Goal: Task Accomplishment & Management: Use online tool/utility

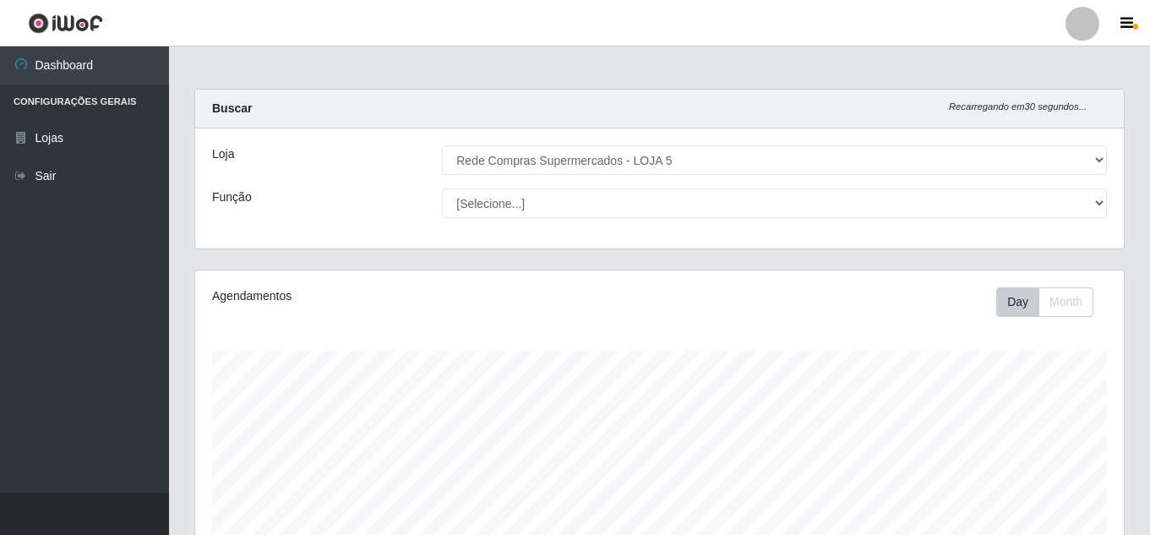
select select "397"
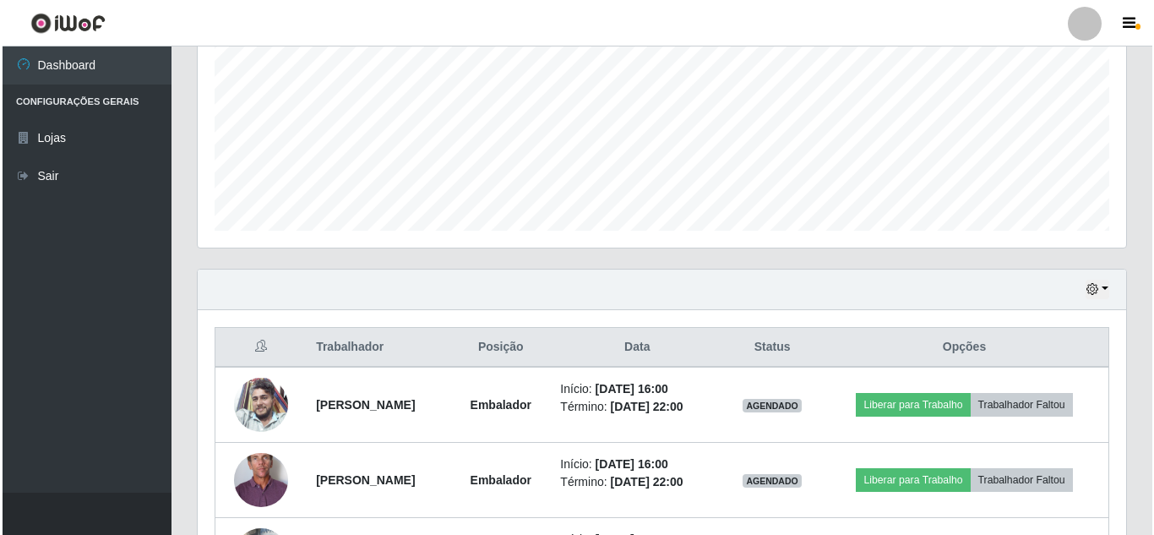
scroll to position [540, 0]
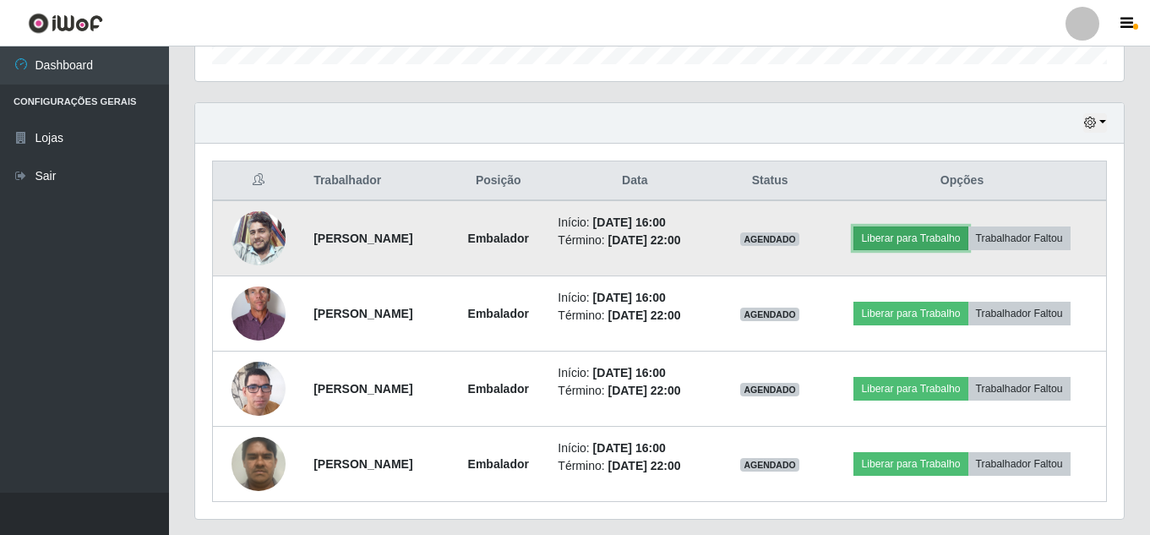
click at [932, 236] on button "Liberar para Trabalho" at bounding box center [911, 239] width 114 height 24
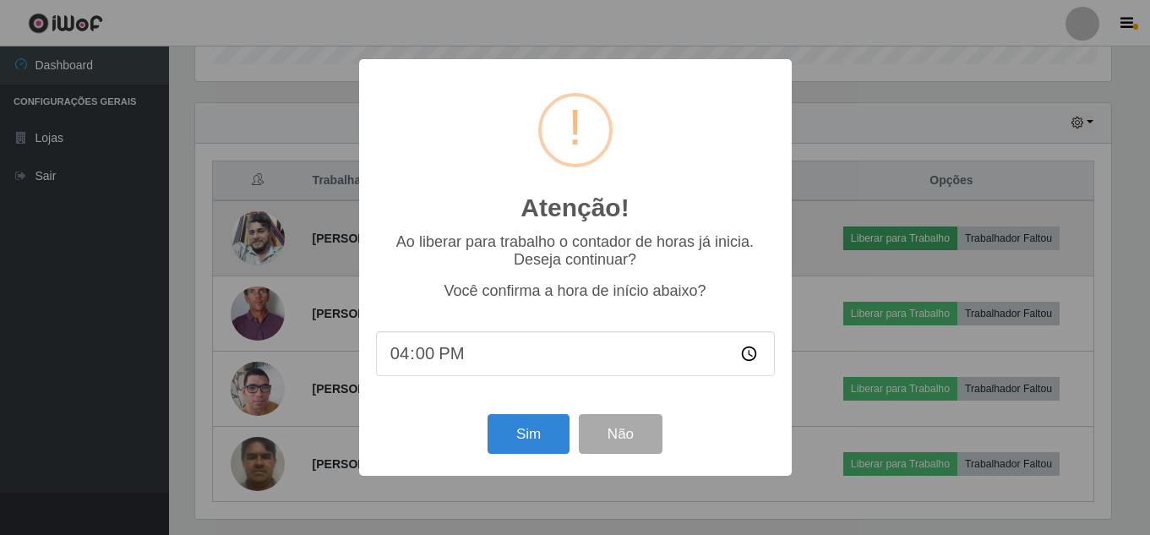
scroll to position [351, 920]
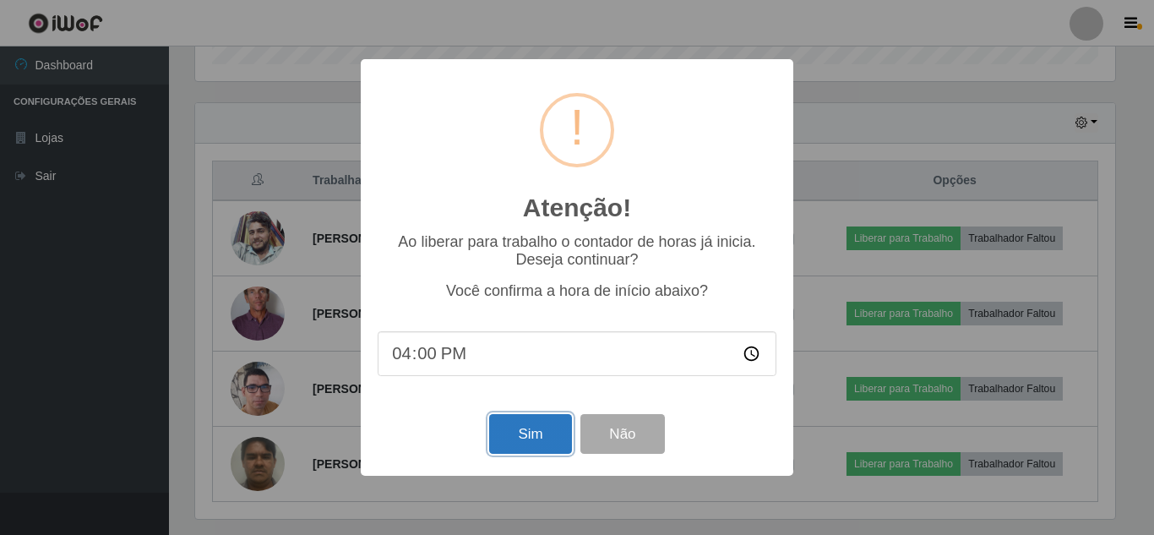
click at [509, 442] on button "Sim" at bounding box center [530, 434] width 82 height 40
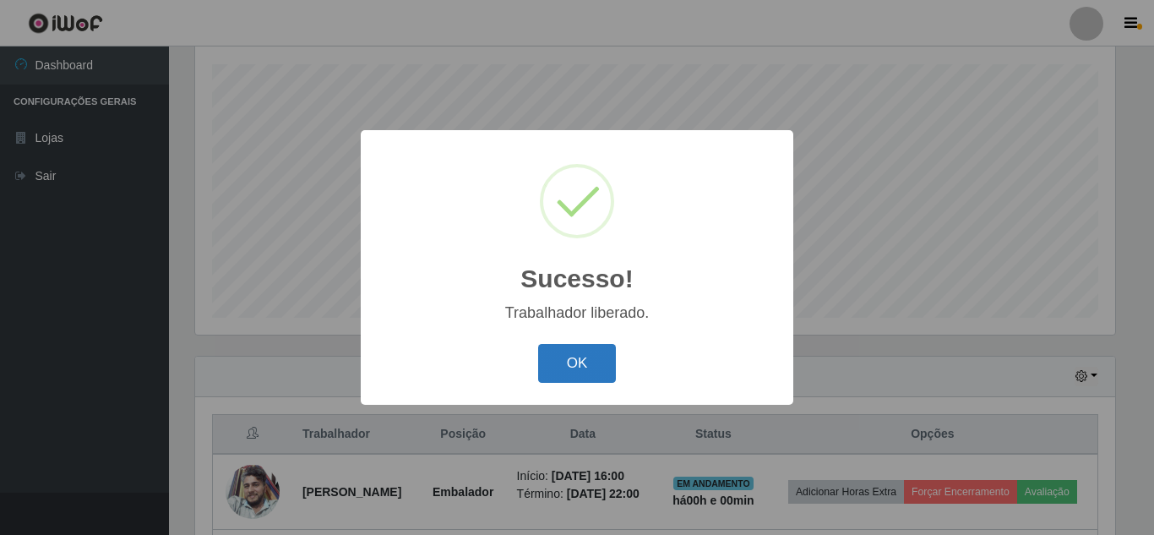
click at [584, 371] on button "OK" at bounding box center [577, 364] width 79 height 40
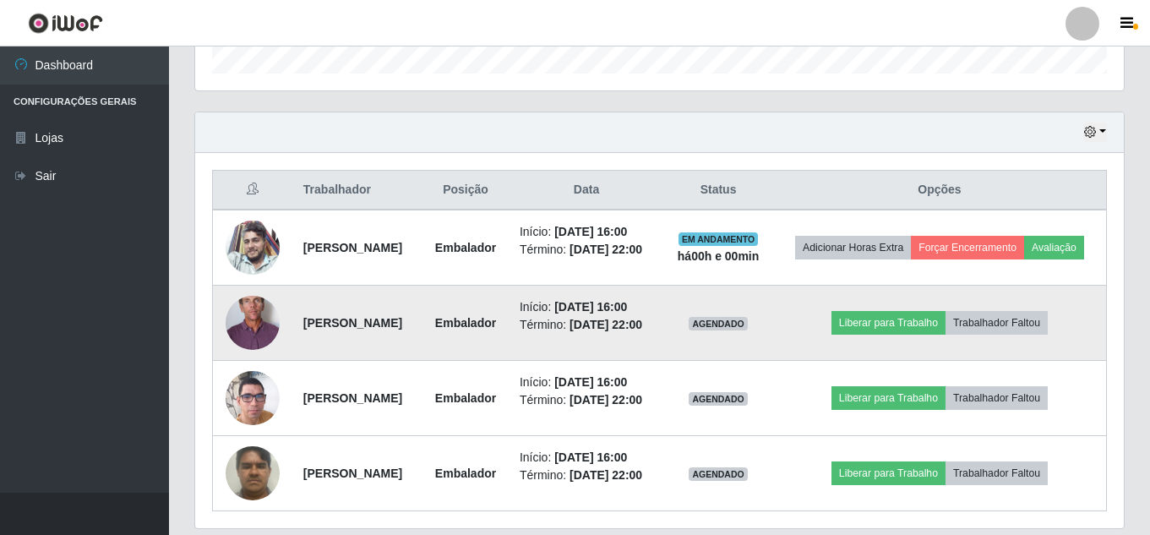
scroll to position [540, 0]
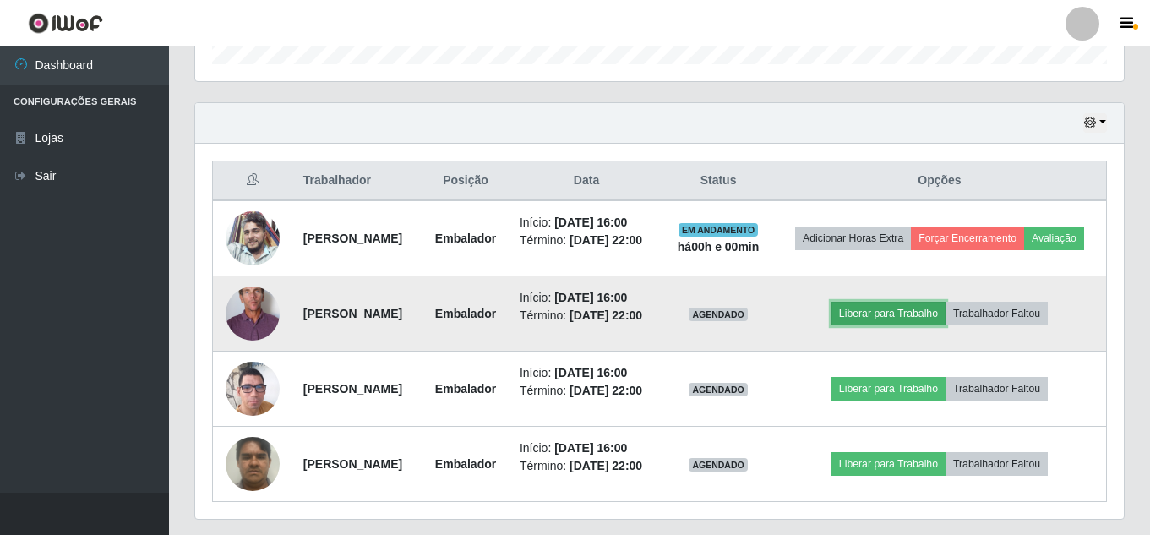
click at [925, 325] on button "Liberar para Trabalho" at bounding box center [889, 314] width 114 height 24
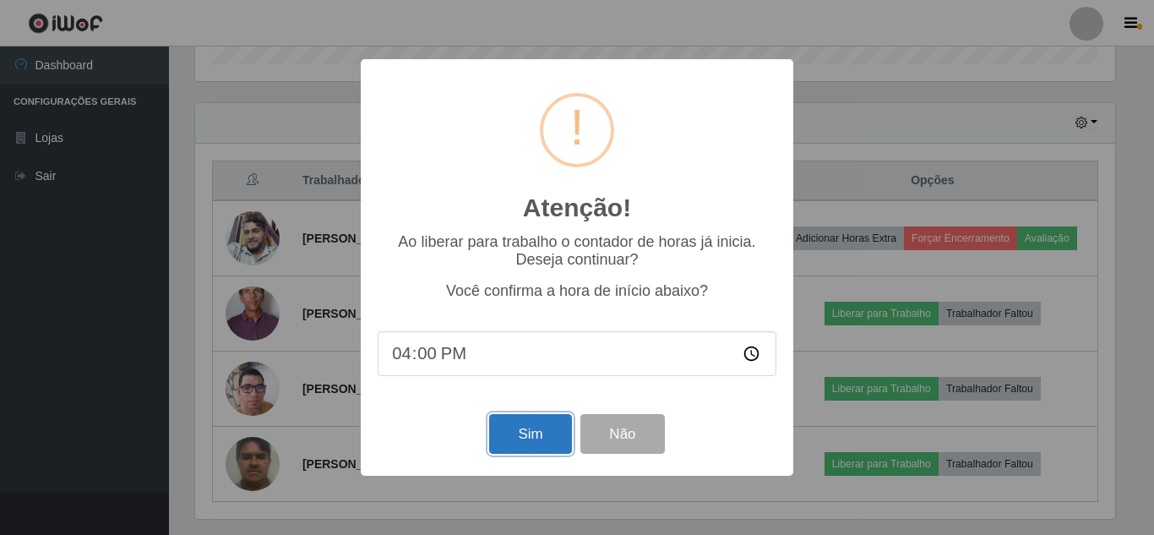
click at [516, 435] on button "Sim" at bounding box center [530, 434] width 82 height 40
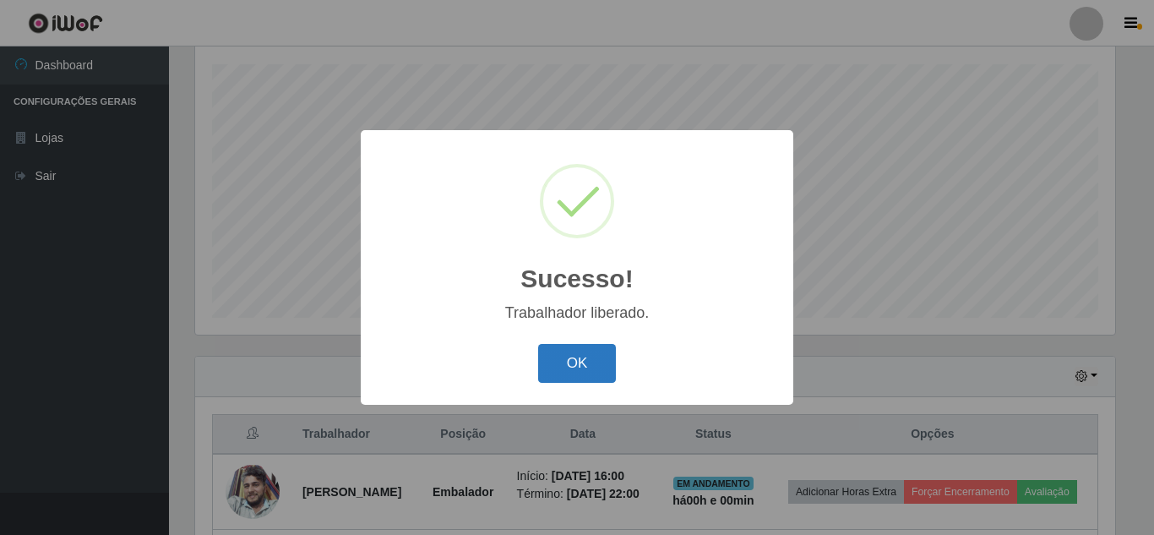
click at [575, 372] on button "OK" at bounding box center [577, 364] width 79 height 40
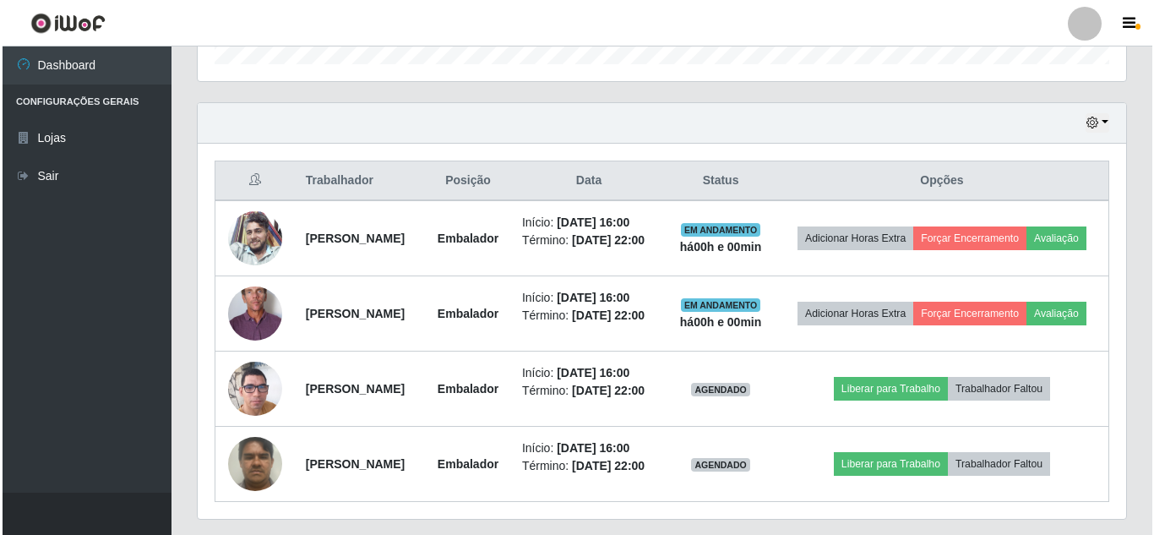
scroll to position [625, 0]
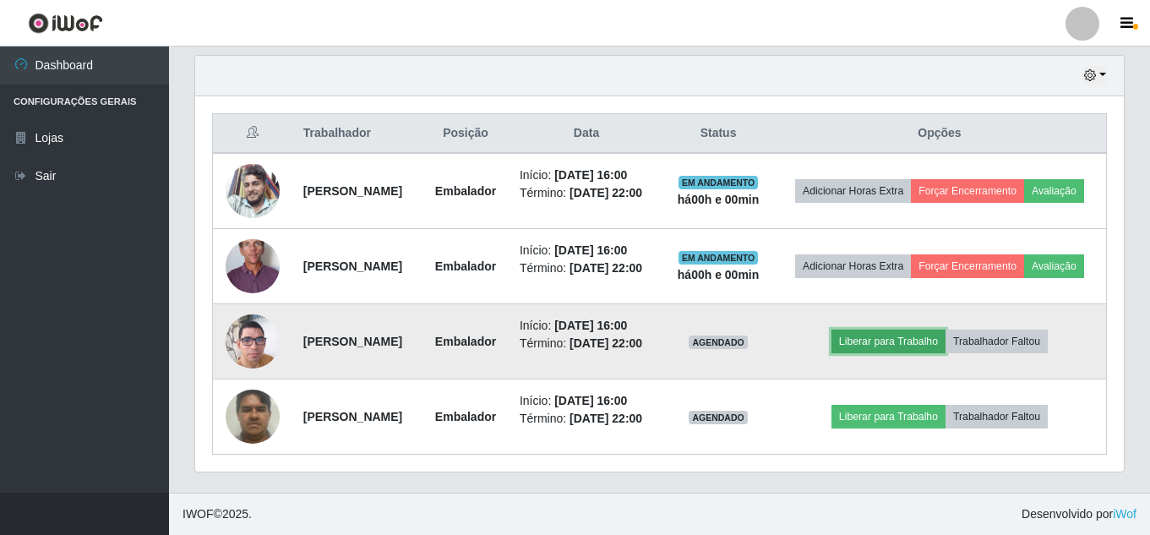
click at [921, 330] on button "Liberar para Trabalho" at bounding box center [889, 342] width 114 height 24
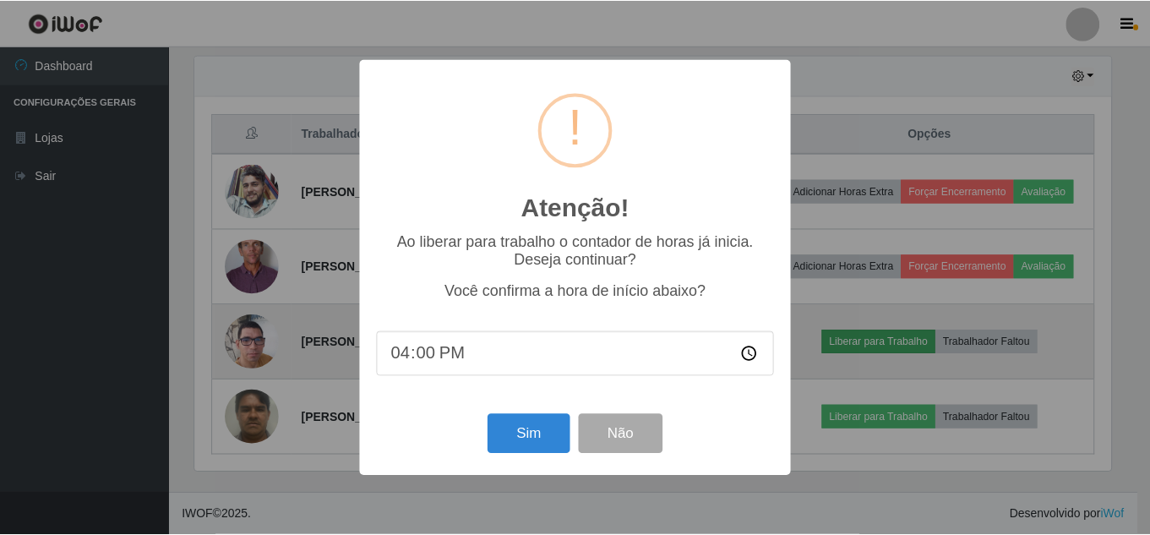
scroll to position [351, 920]
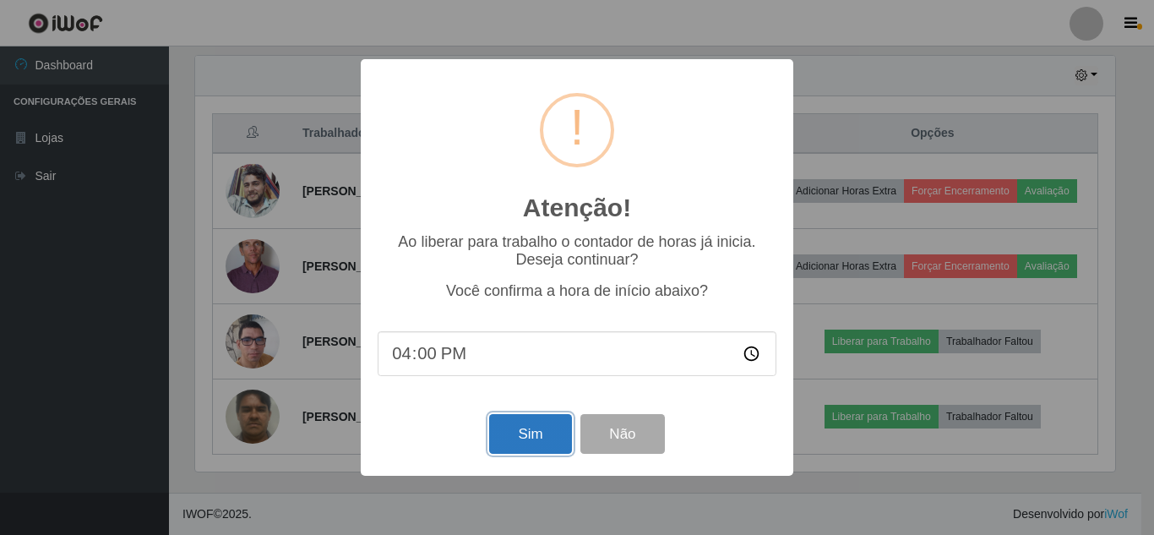
click at [556, 431] on button "Sim" at bounding box center [530, 434] width 82 height 40
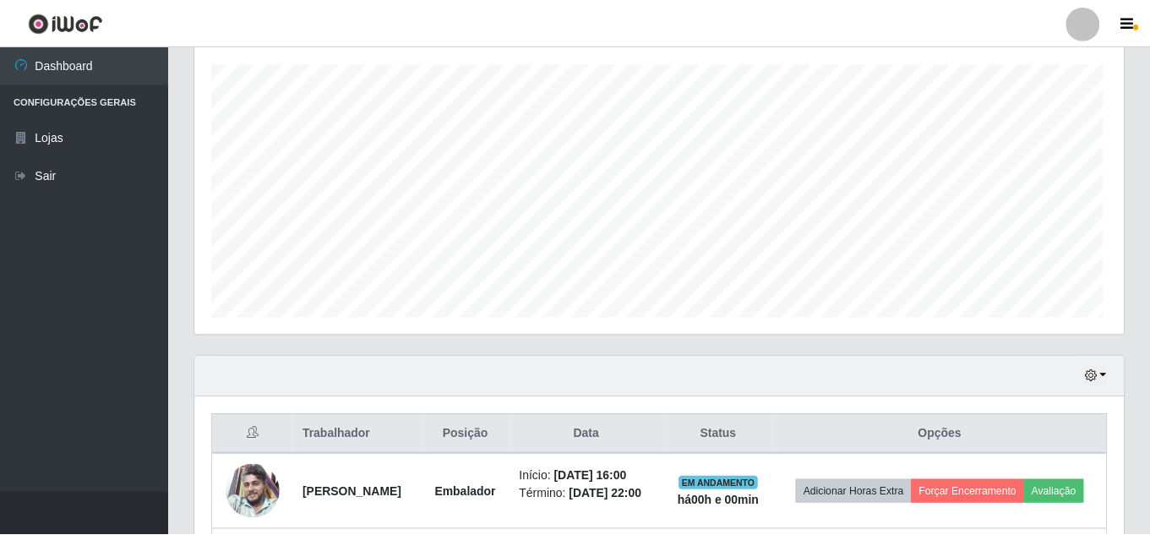
scroll to position [0, 0]
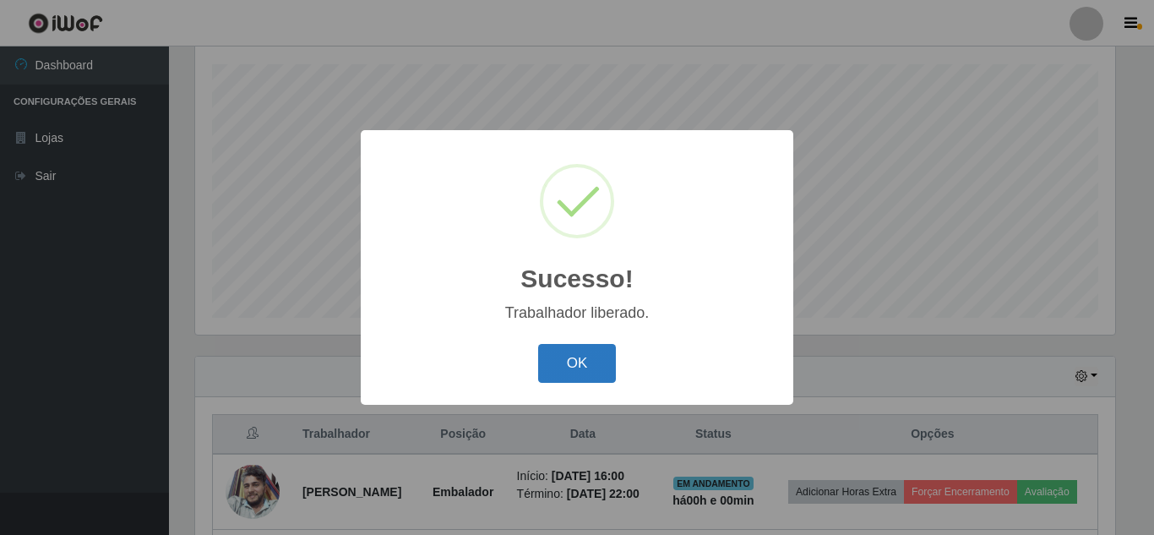
click at [587, 376] on button "OK" at bounding box center [577, 364] width 79 height 40
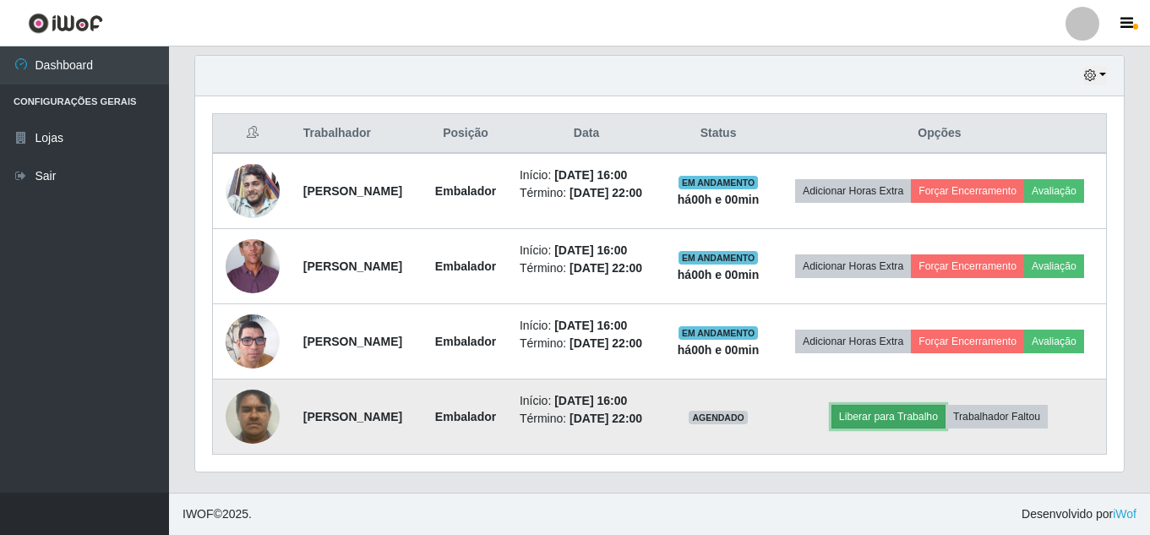
click at [938, 406] on button "Liberar para Trabalho" at bounding box center [889, 417] width 114 height 24
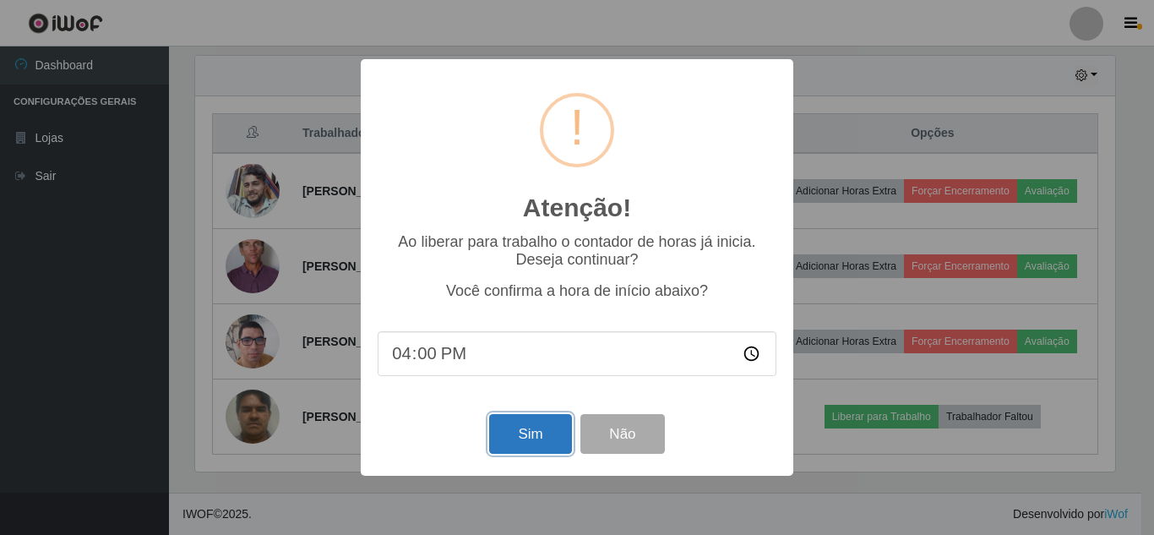
click at [527, 434] on button "Sim" at bounding box center [530, 434] width 82 height 40
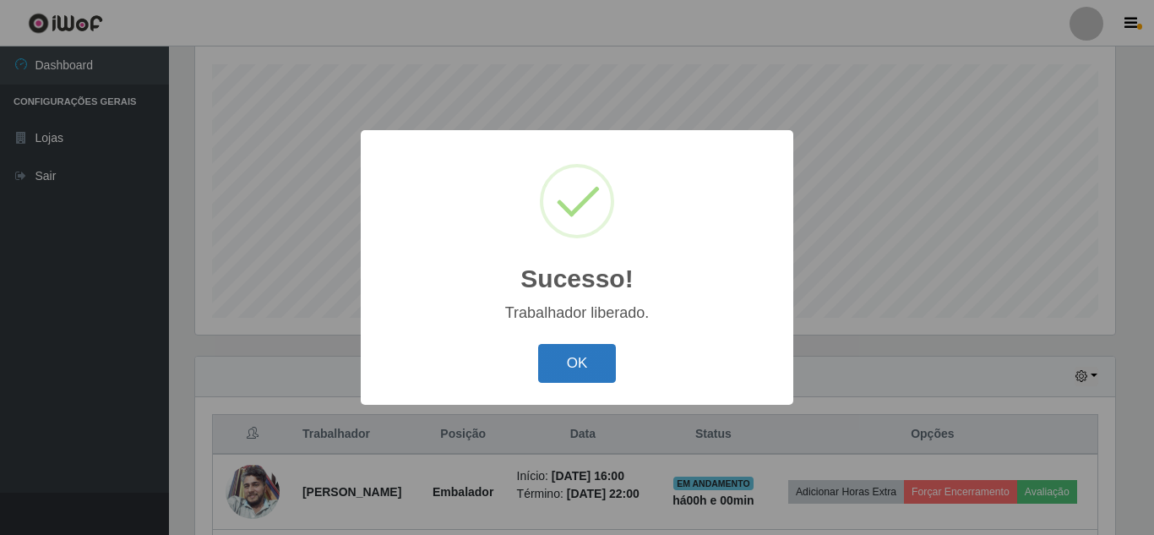
click at [582, 366] on button "OK" at bounding box center [577, 364] width 79 height 40
